Goal: Information Seeking & Learning: Learn about a topic

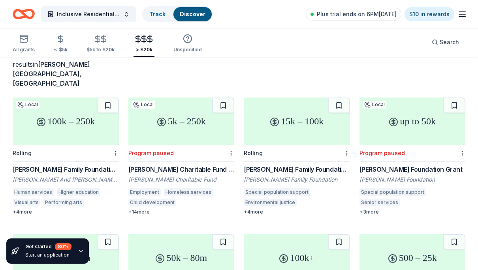
scroll to position [54, 0]
click at [303, 145] on div "Rolling" at bounding box center [297, 153] width 106 height 17
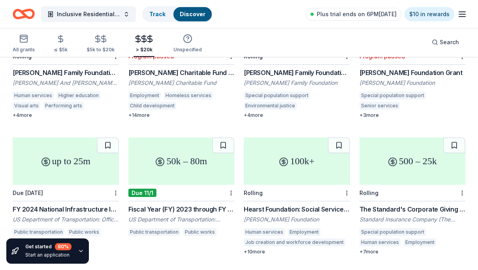
scroll to position [150, 0]
click at [85, 156] on div "up to 25m" at bounding box center [66, 161] width 106 height 47
click at [290, 138] on div "100k+" at bounding box center [297, 161] width 106 height 47
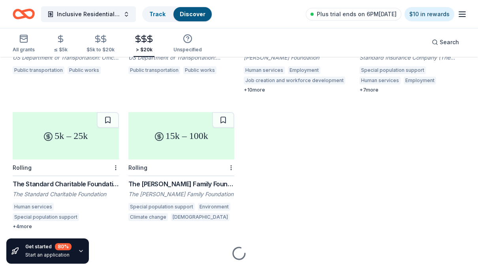
scroll to position [312, 0]
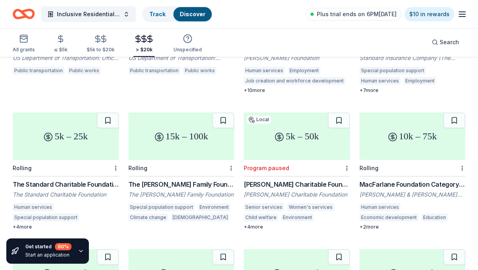
click at [83, 160] on div "Rolling" at bounding box center [66, 168] width 106 height 17
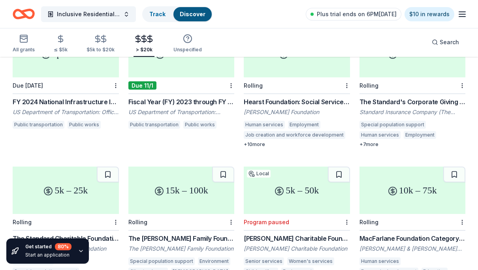
scroll to position [258, 0]
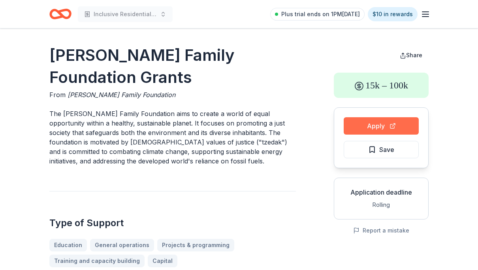
click at [370, 126] on button "Apply" at bounding box center [380, 125] width 75 height 17
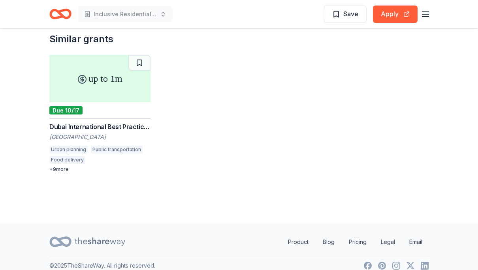
scroll to position [635, 0]
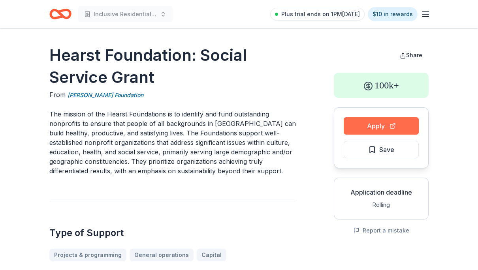
click at [380, 128] on button "Apply" at bounding box center [380, 125] width 75 height 17
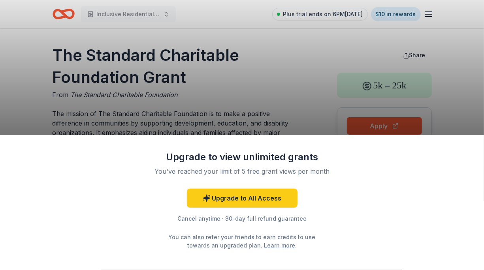
click at [288, 113] on div "Upgrade to view unlimited grants You've reached your limit of 5 free grant view…" at bounding box center [242, 135] width 484 height 270
